Goal: Information Seeking & Learning: Find contact information

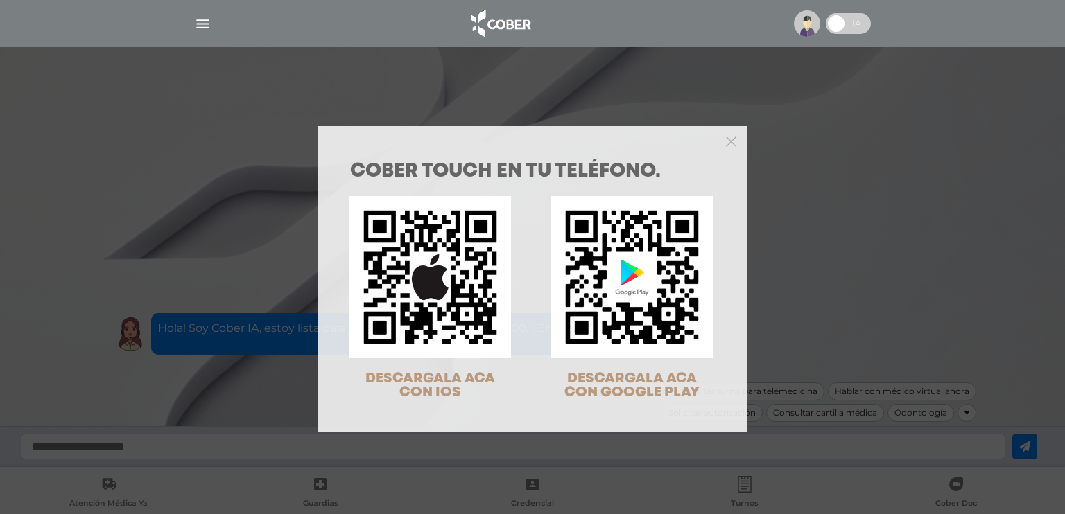
click at [729, 140] on div at bounding box center [533, 140] width 430 height 28
click at [727, 141] on polygon "Close" at bounding box center [731, 142] width 10 height 10
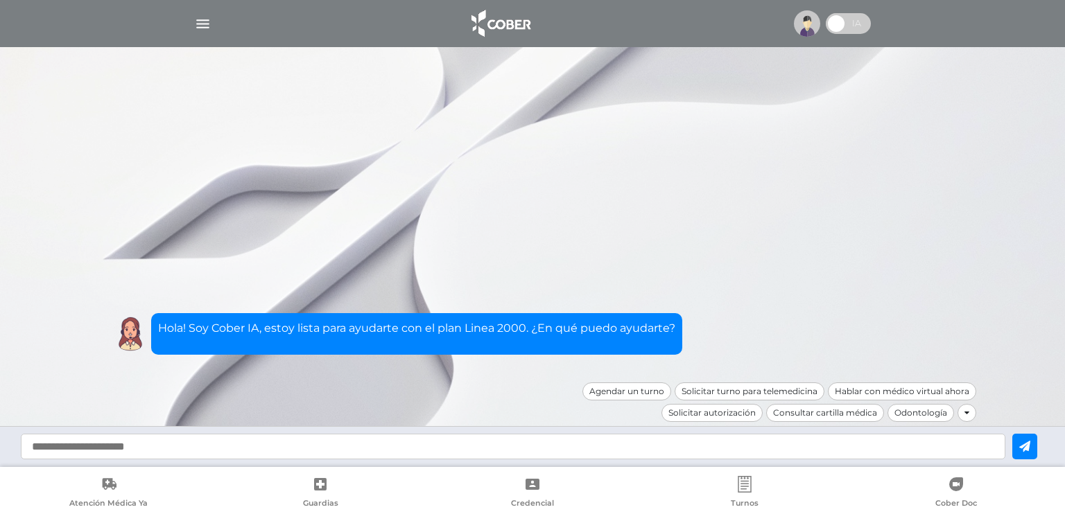
click at [804, 19] on img at bounding box center [807, 23] width 26 height 26
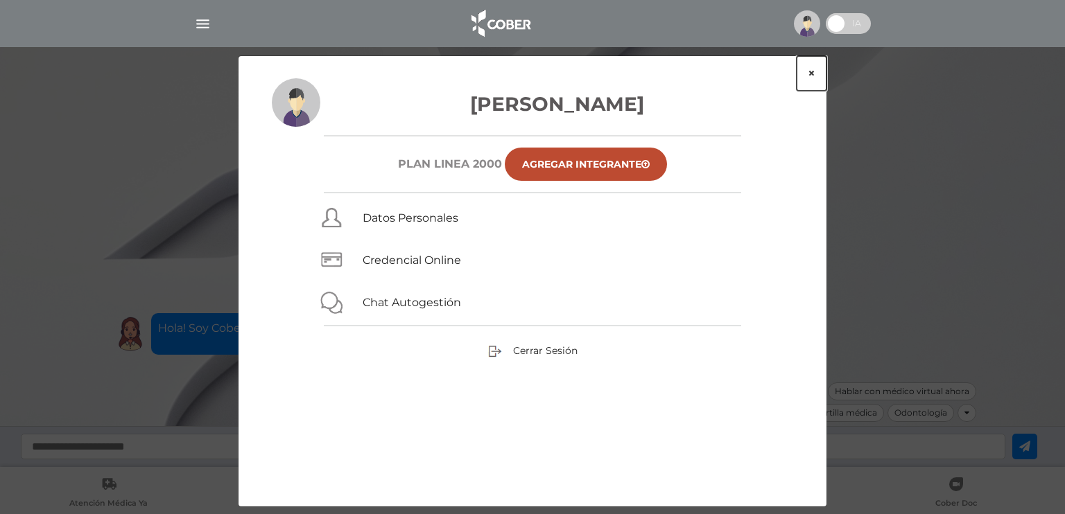
click at [818, 72] on button "×" at bounding box center [812, 73] width 30 height 35
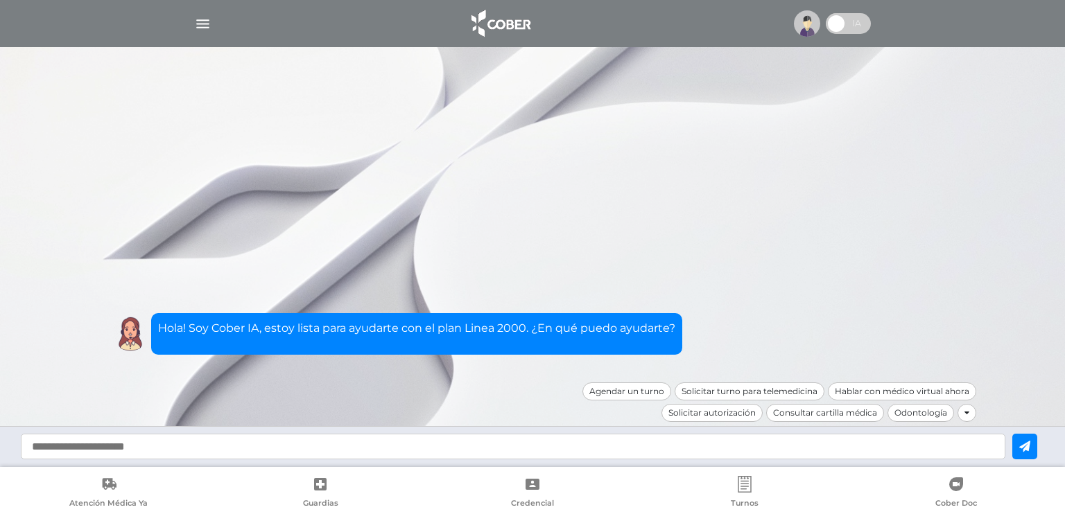
click at [208, 24] on img "button" at bounding box center [202, 23] width 17 height 17
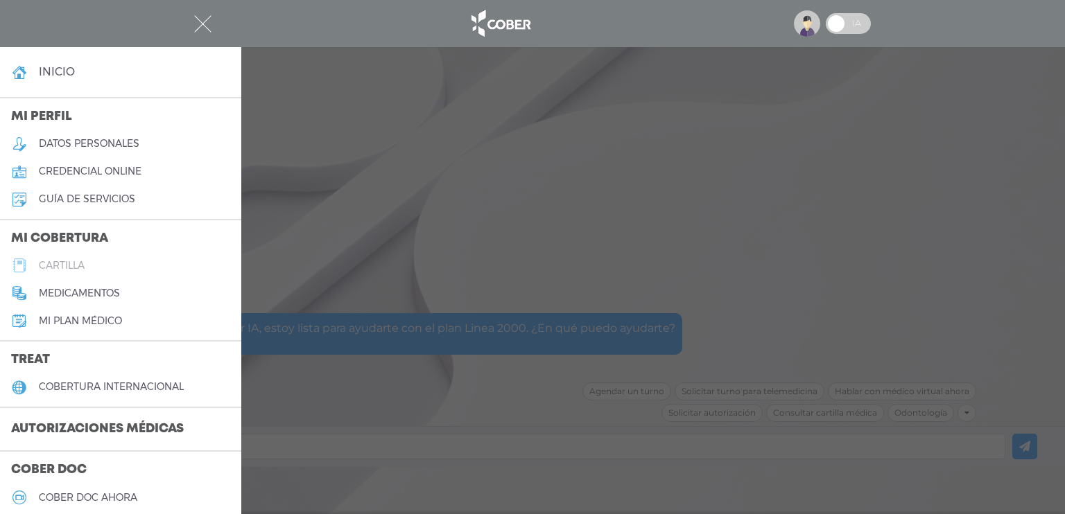
click at [75, 266] on h5 "cartilla" at bounding box center [62, 266] width 46 height 12
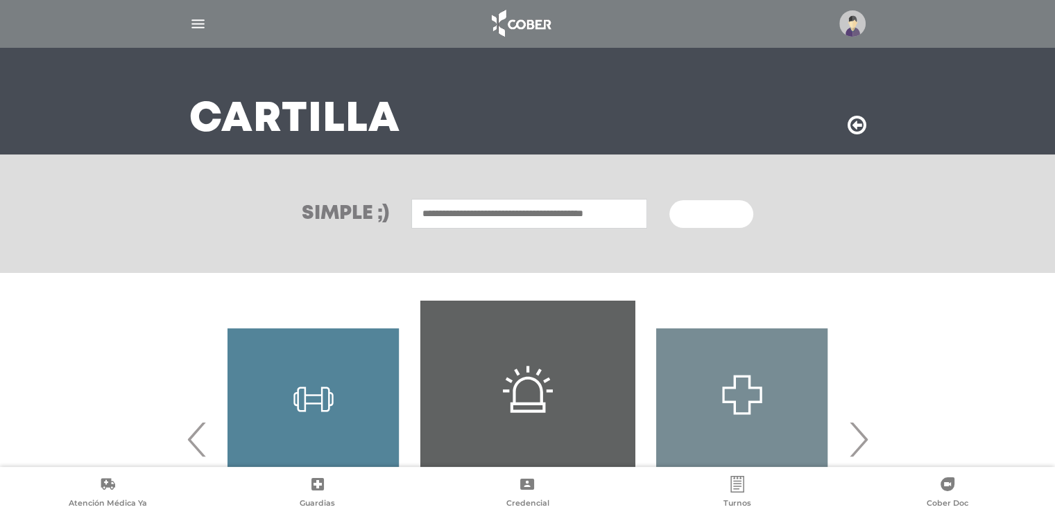
scroll to position [58, 0]
click at [533, 218] on input "text" at bounding box center [529, 215] width 236 height 30
type input "**********"
click at [669, 201] on button "Buscar" at bounding box center [710, 215] width 83 height 28
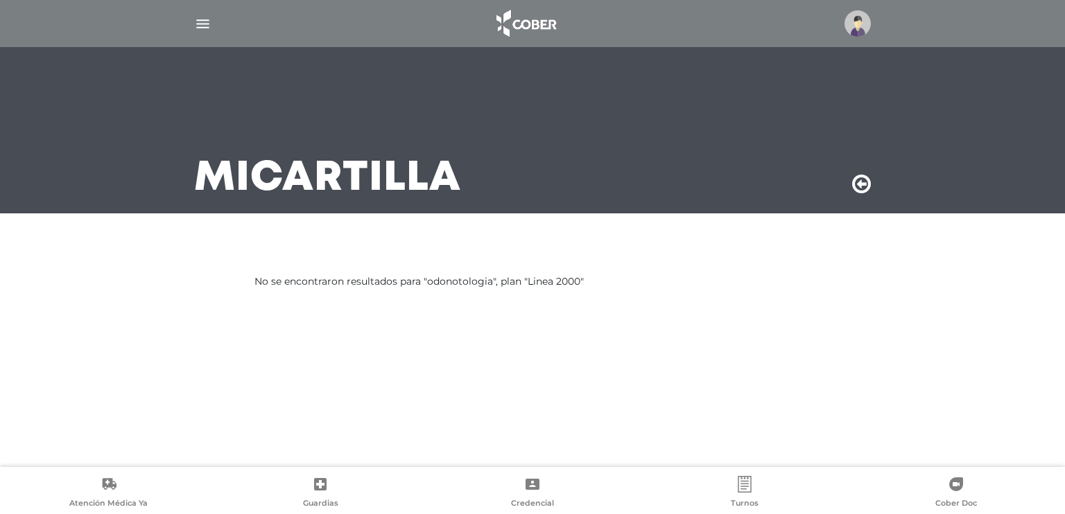
click at [852, 186] on icon at bounding box center [861, 184] width 19 height 22
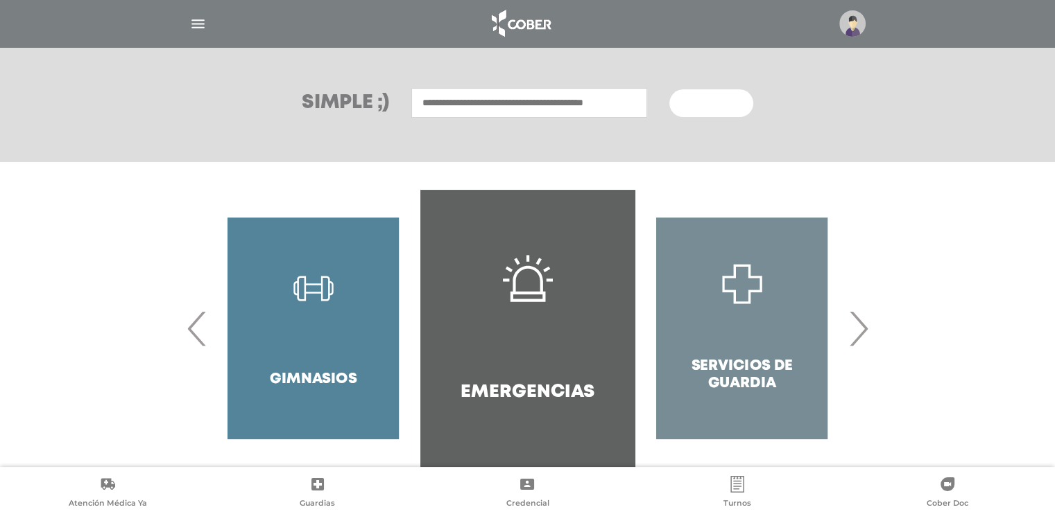
scroll to position [197, 0]
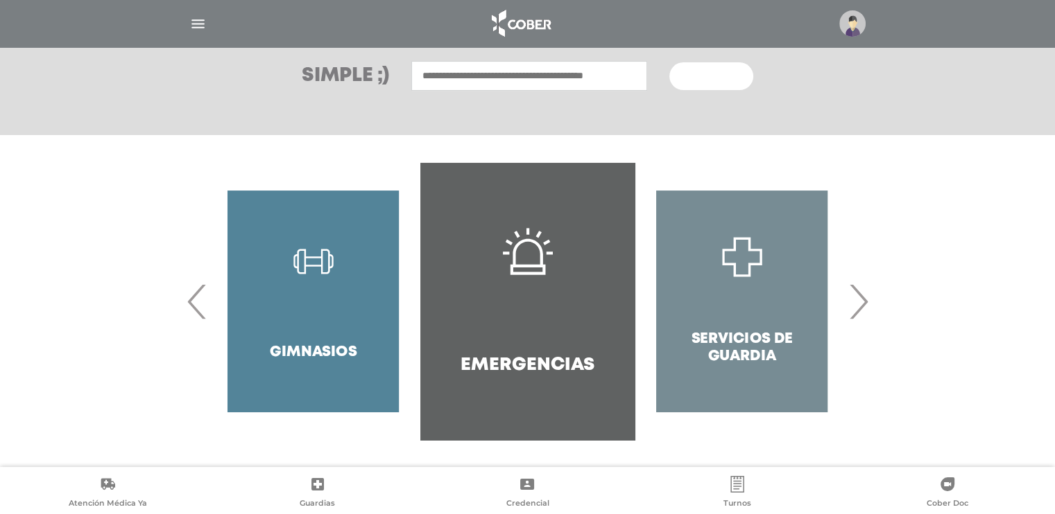
click at [860, 309] on span "›" at bounding box center [858, 301] width 27 height 75
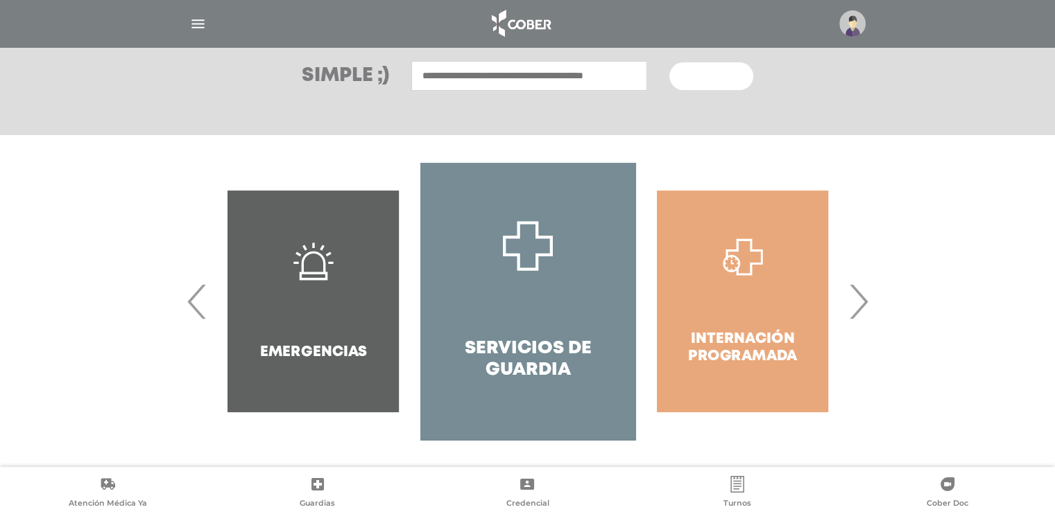
click at [860, 309] on span "›" at bounding box center [858, 301] width 27 height 75
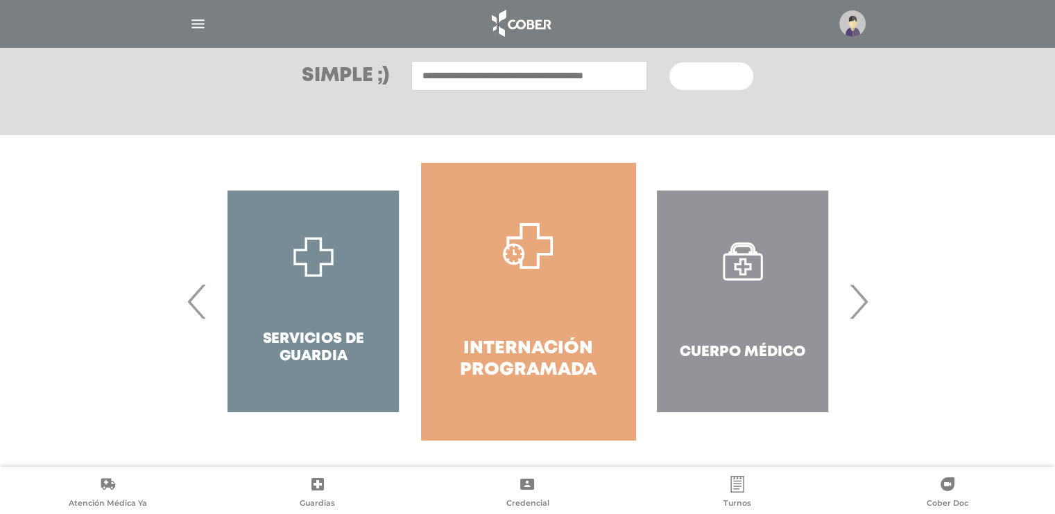
click at [860, 309] on span "›" at bounding box center [858, 301] width 27 height 75
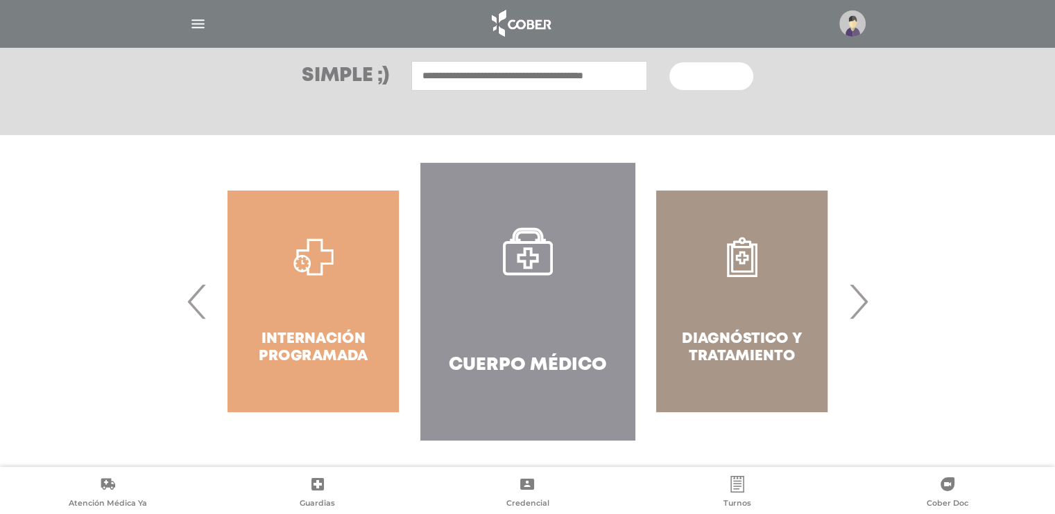
click at [496, 333] on link "Cuerpo Médico" at bounding box center [527, 301] width 214 height 277
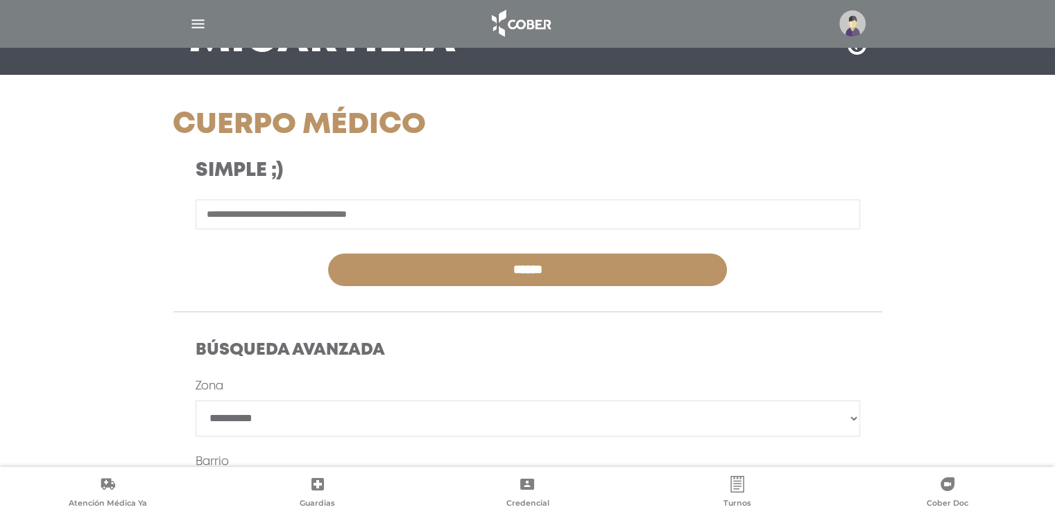
scroll to position [69, 0]
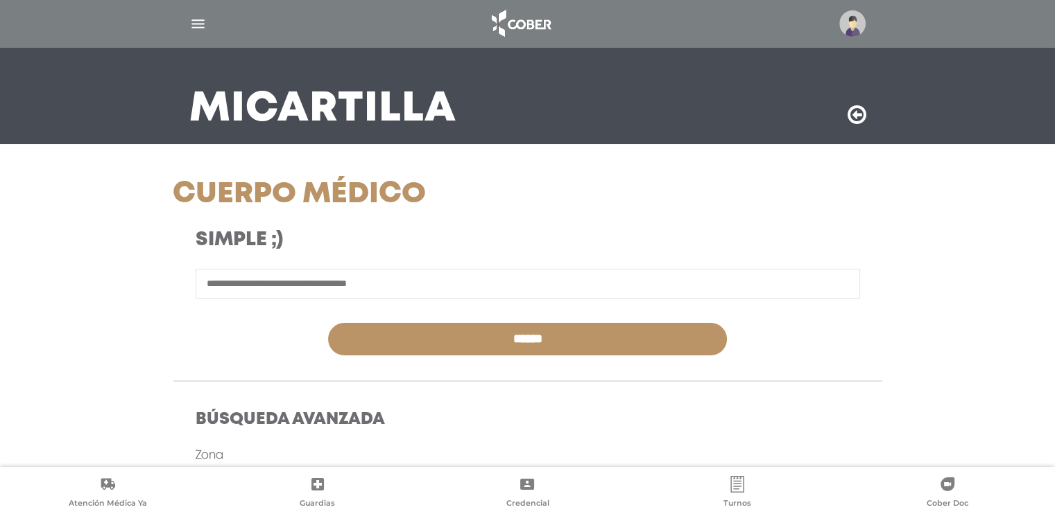
click at [416, 291] on input "text" at bounding box center [528, 284] width 664 height 30
type input "**********"
click at [328, 323] on input "******" at bounding box center [527, 339] width 399 height 33
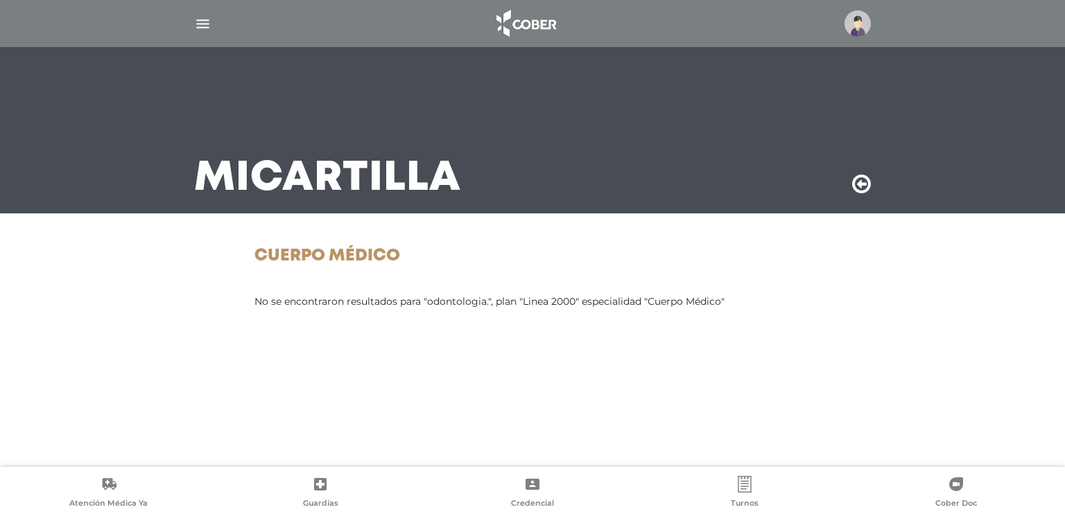
click at [867, 186] on icon at bounding box center [861, 184] width 19 height 22
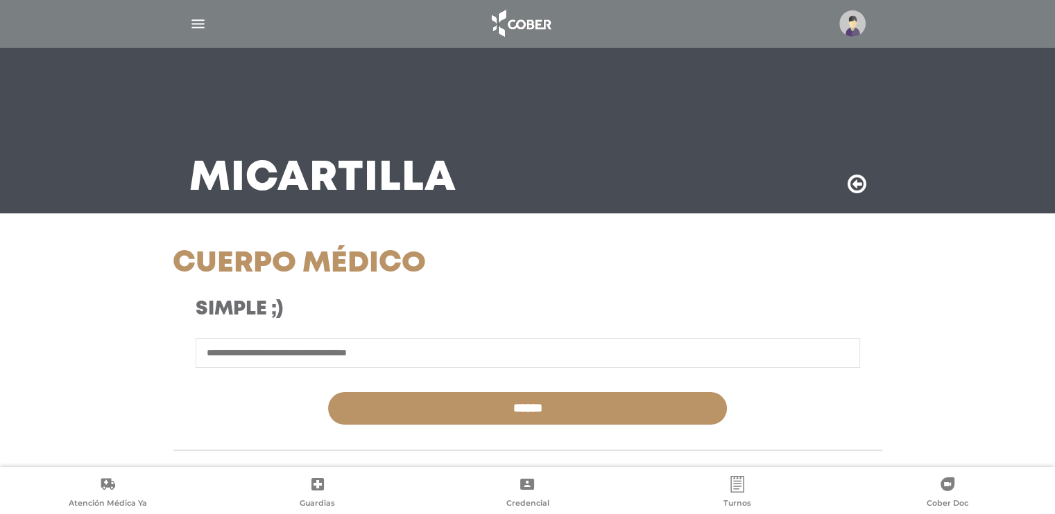
click at [865, 179] on div "Mi Cartilla" at bounding box center [528, 130] width 710 height 166
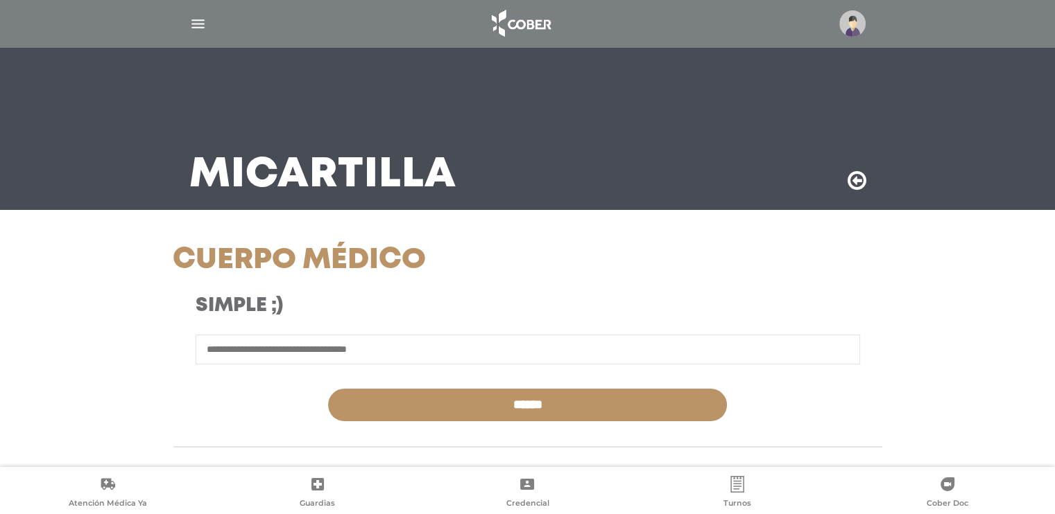
scroll to position [277, 0]
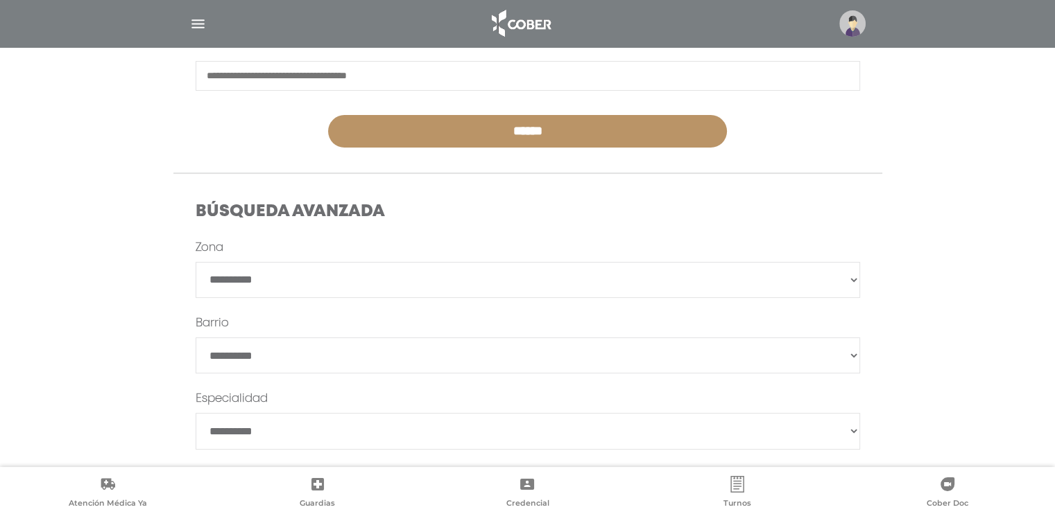
click at [315, 442] on select "**********" at bounding box center [528, 431] width 664 height 36
click at [147, 340] on div "**********" at bounding box center [527, 255] width 845 height 573
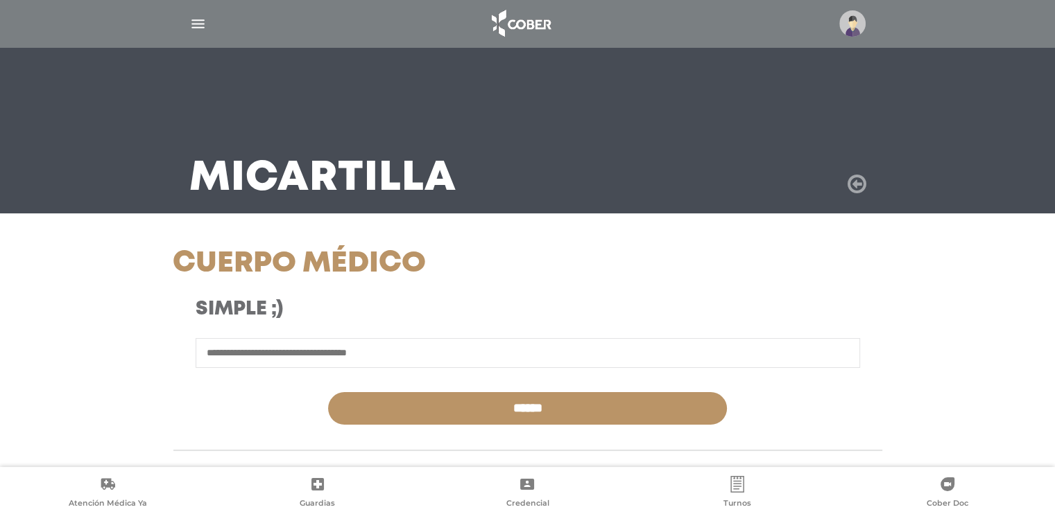
click at [860, 185] on icon at bounding box center [856, 184] width 19 height 22
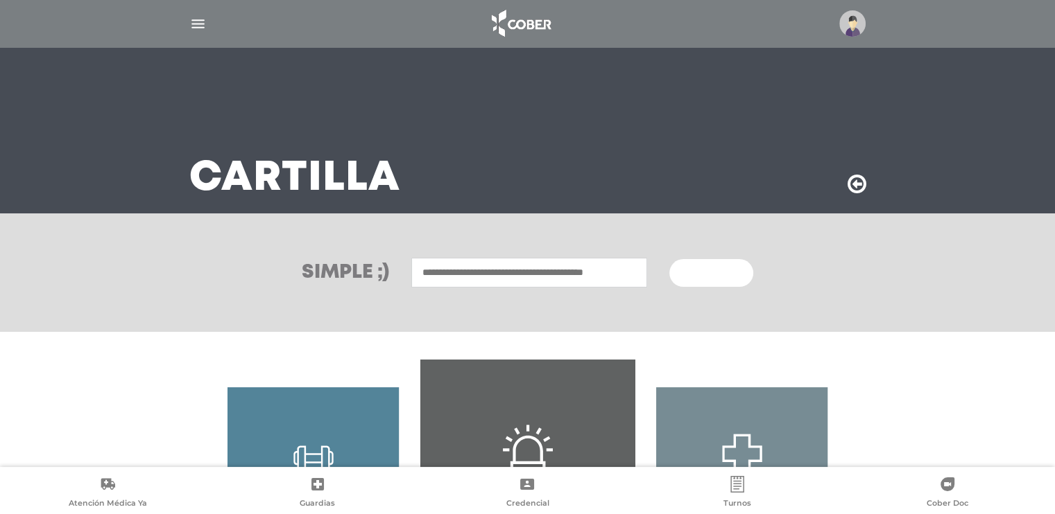
click at [857, 174] on icon at bounding box center [856, 184] width 19 height 22
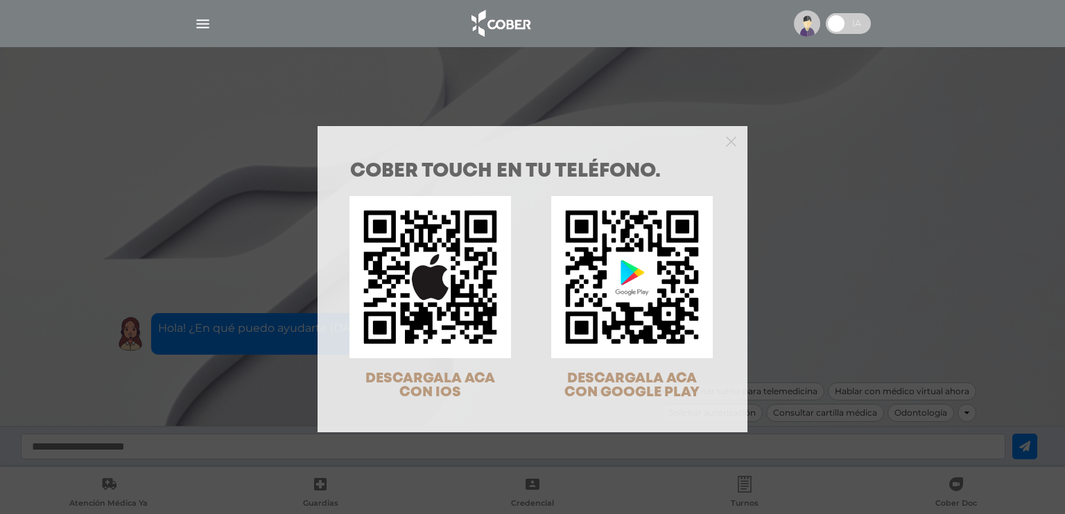
click at [731, 139] on div at bounding box center [533, 140] width 430 height 28
click at [729, 141] on icon "Close" at bounding box center [731, 142] width 10 height 10
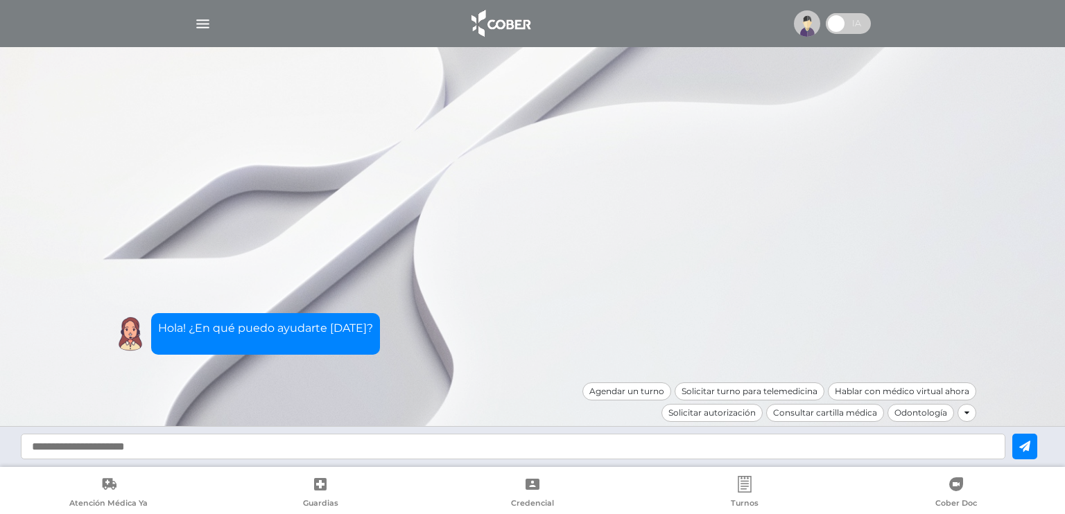
click at [358, 447] on input "text" at bounding box center [513, 447] width 985 height 26
type input "**********"
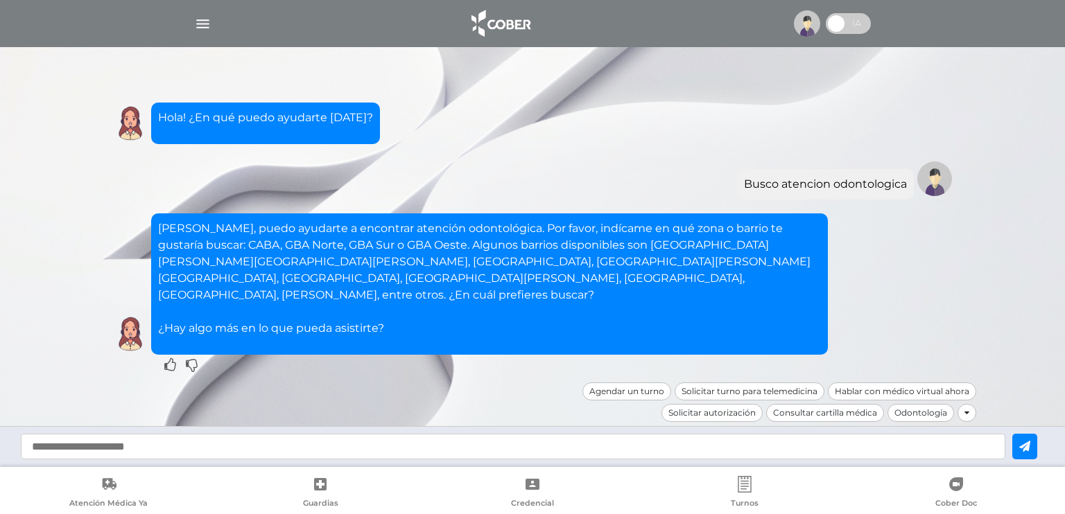
click at [502, 445] on input "text" at bounding box center [513, 447] width 985 height 26
type input "**********"
click at [1020, 444] on icon at bounding box center [1024, 446] width 11 height 11
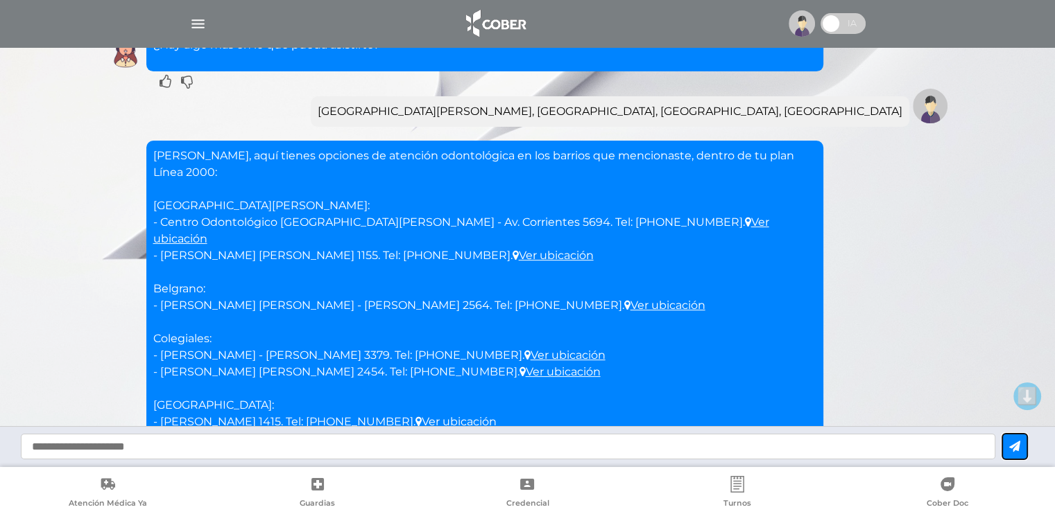
scroll to position [266, 0]
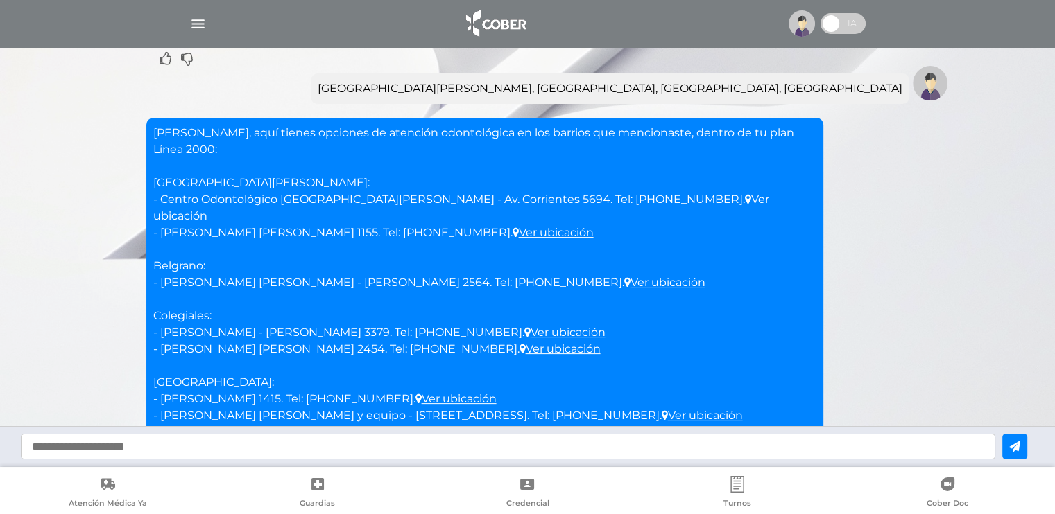
click at [605, 193] on link "Ver ubicación" at bounding box center [461, 208] width 616 height 30
drag, startPoint x: 161, startPoint y: 150, endPoint x: 341, endPoint y: 154, distance: 180.3
click at [341, 154] on p "[PERSON_NAME], aquí tienes opciones de atención odontológica en los barrios que…" at bounding box center [484, 299] width 663 height 349
copy p "Centro Odontológico [GEOGRAPHIC_DATA][PERSON_NAME]"
